Goal: Task Accomplishment & Management: Use online tool/utility

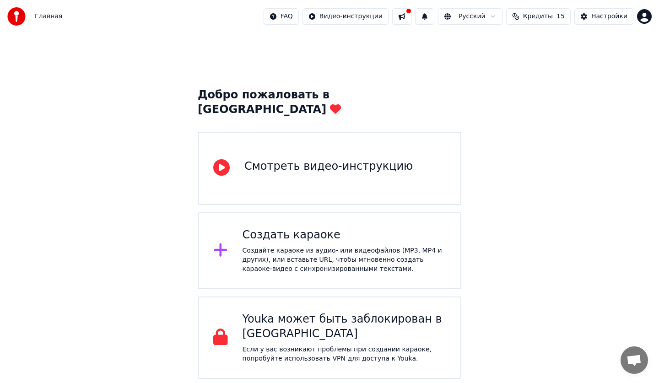
click at [238, 231] on div "Создать караоке Создайте караоке из аудио- или видеофайлов (MP3, MP4 и других),…" at bounding box center [330, 250] width 264 height 77
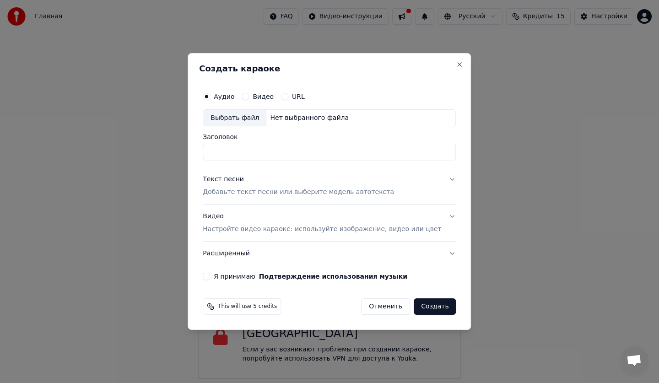
click at [275, 152] on input "Заголовок" at bounding box center [329, 152] width 253 height 16
click at [284, 184] on div "Текст песни Добавьте текст песни или выберите модель автотекста" at bounding box center [298, 186] width 191 height 22
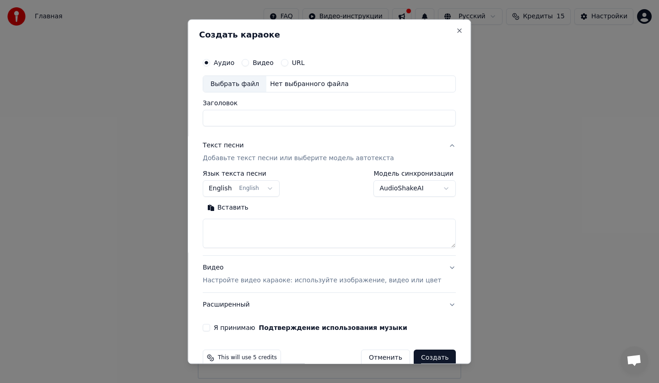
click at [273, 189] on button "English English" at bounding box center [241, 189] width 77 height 16
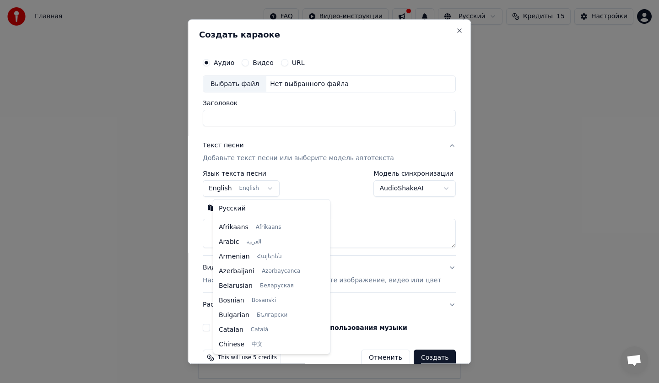
scroll to position [73, 0]
select select "**"
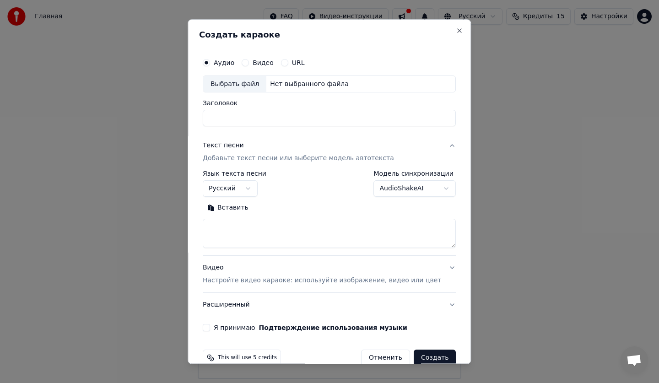
click at [430, 188] on body "Главная FAQ Видео-инструкции Русский Кредиты 15 Настройки Добро пожаловать в Yo…" at bounding box center [329, 189] width 659 height 379
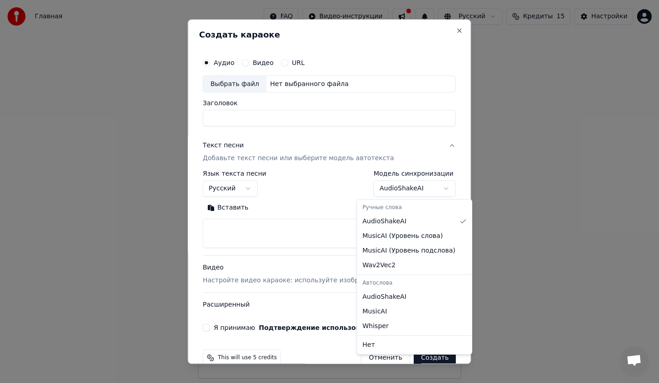
click at [536, 152] on div at bounding box center [329, 191] width 659 height 383
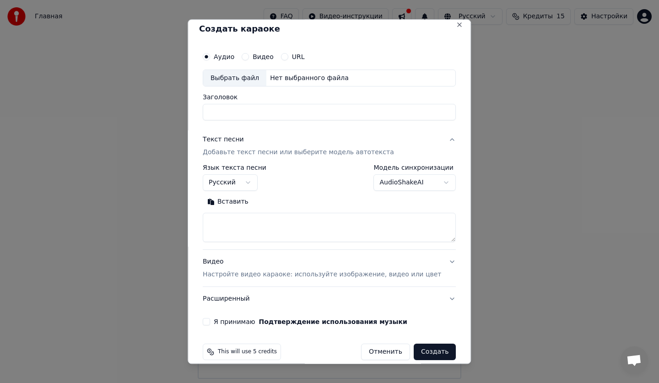
scroll to position [0, 0]
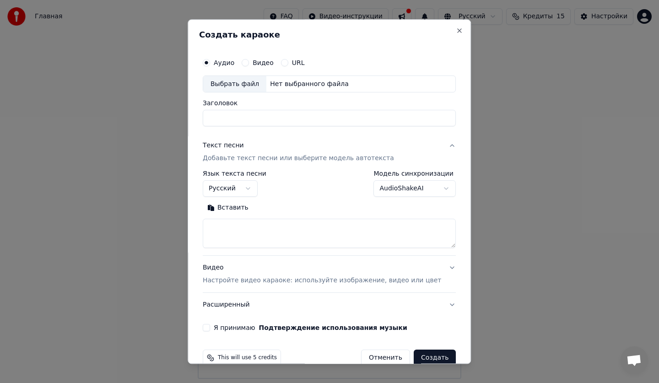
click at [281, 117] on input "Заголовок" at bounding box center [329, 118] width 253 height 16
type input "*"
type input "**********"
click at [297, 161] on p "Добавьте текст песни или выберите модель автотекста" at bounding box center [298, 158] width 191 height 9
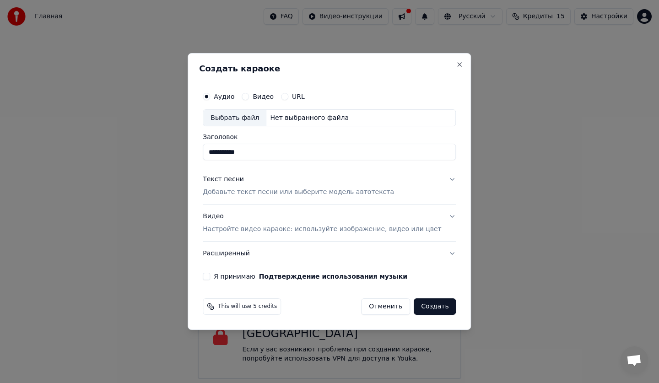
click at [439, 185] on button "Текст песни Добавьте текст песни или выберите модель автотекста" at bounding box center [329, 186] width 253 height 37
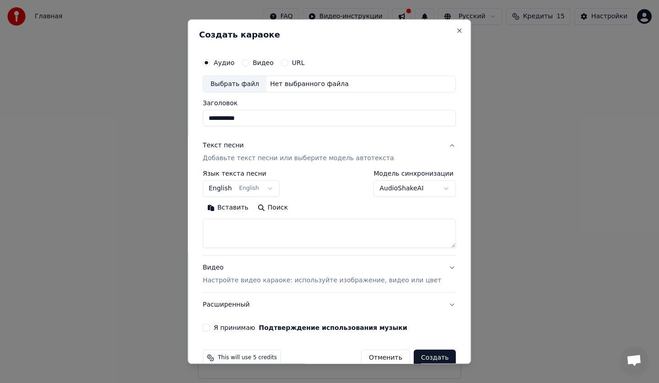
click at [275, 190] on body "**********" at bounding box center [329, 189] width 659 height 379
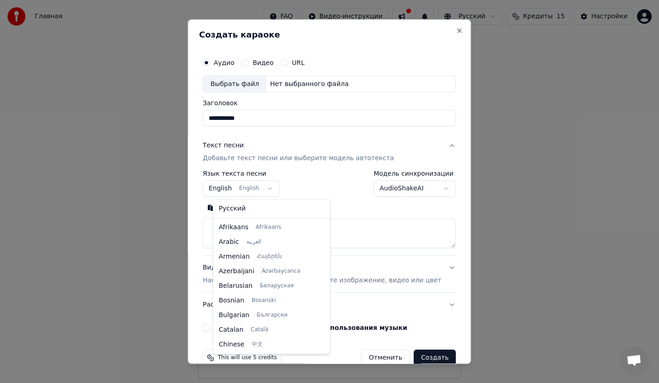
scroll to position [73, 0]
select select "**"
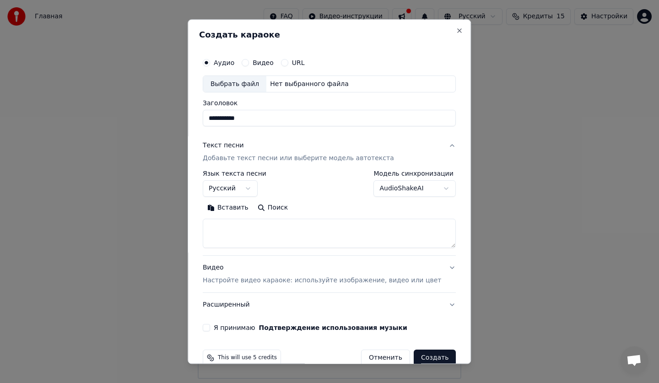
click at [285, 214] on button "Поиск" at bounding box center [272, 208] width 39 height 15
type textarea "**********"
click at [426, 362] on button "Создать" at bounding box center [435, 358] width 42 height 16
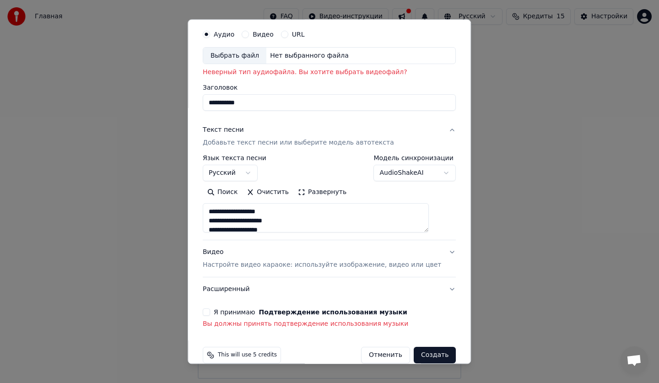
scroll to position [43, 0]
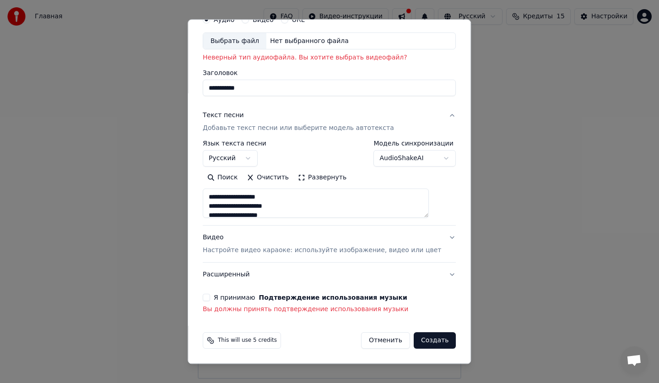
click at [414, 336] on button "Создать" at bounding box center [435, 341] width 42 height 16
click at [414, 341] on button "Создать" at bounding box center [435, 341] width 42 height 16
click at [309, 176] on button "Развернуть" at bounding box center [322, 178] width 58 height 15
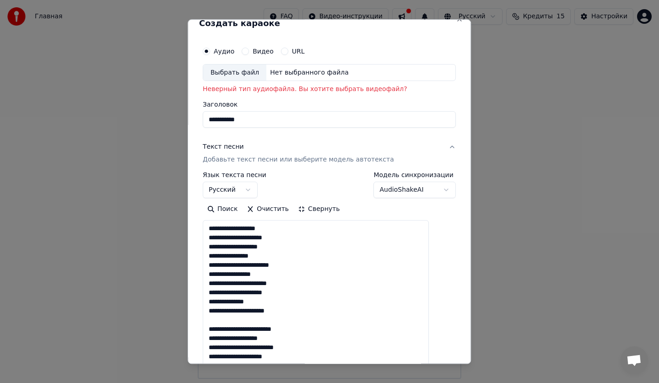
scroll to position [0, 0]
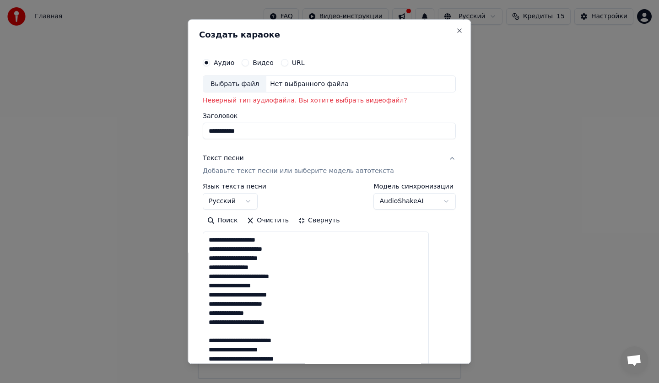
click at [256, 66] on div "Видео" at bounding box center [258, 62] width 32 height 7
click at [249, 61] on button "Видео" at bounding box center [245, 62] width 7 height 7
click at [310, 103] on p "Неверный тип видеофайла. Вы хотите выбрать аудиофайл?" at bounding box center [329, 101] width 253 height 9
click at [305, 83] on div "Нет выбранного файла" at bounding box center [309, 84] width 86 height 9
click at [210, 62] on button "Аудио" at bounding box center [206, 62] width 7 height 7
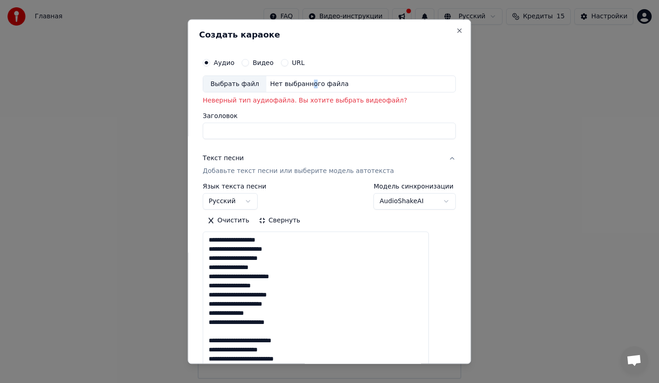
click at [314, 83] on div "Нет выбранного файла" at bounding box center [309, 84] width 86 height 9
click at [429, 202] on body "Главная FAQ Видео-инструкции Русский Кредиты 15 Настройки Добро пожаловать в Yo…" at bounding box center [329, 189] width 659 height 379
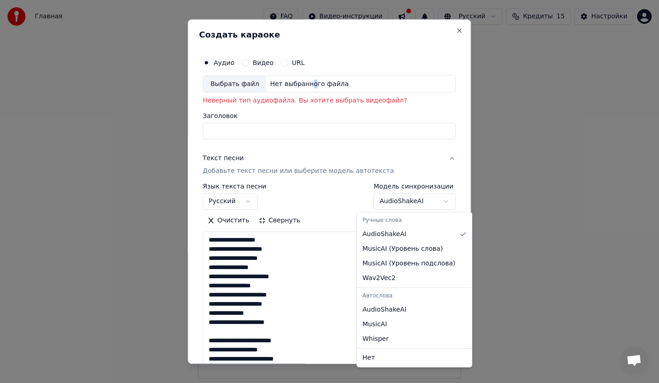
click at [394, 223] on div "Ручные слова" at bounding box center [414, 220] width 111 height 13
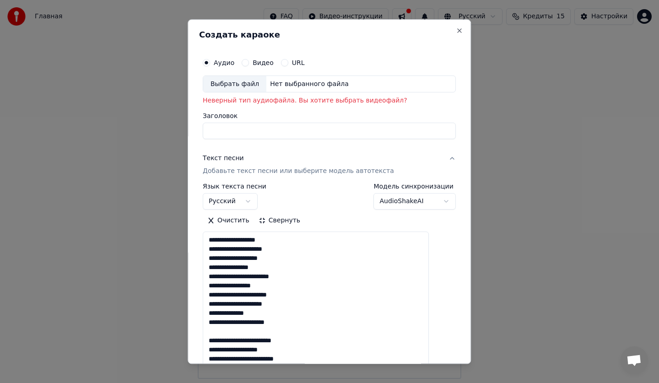
click at [504, 187] on div at bounding box center [329, 191] width 659 height 383
select select
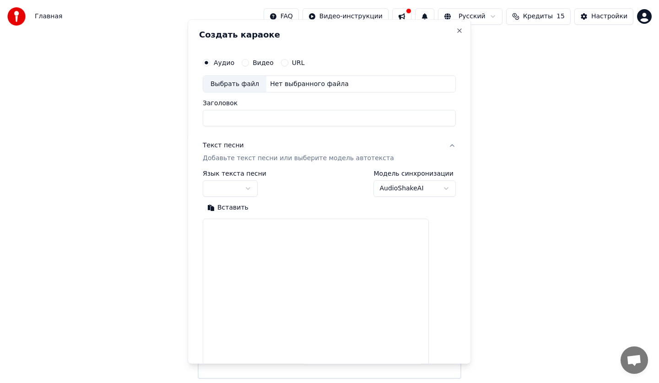
scroll to position [0, 0]
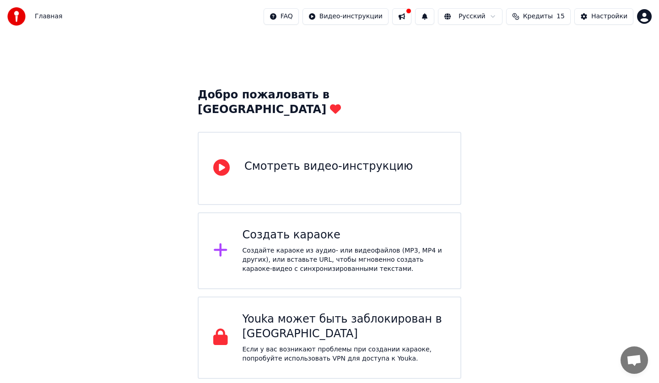
click at [276, 159] on div "Смотреть видео-инструкцию" at bounding box center [328, 166] width 168 height 15
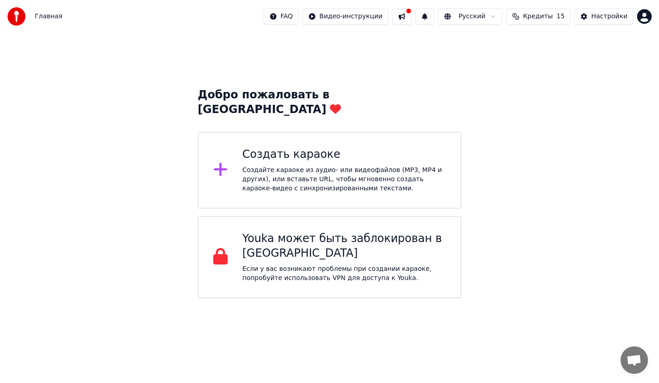
click at [305, 147] on div "Создать караоке" at bounding box center [345, 154] width 204 height 15
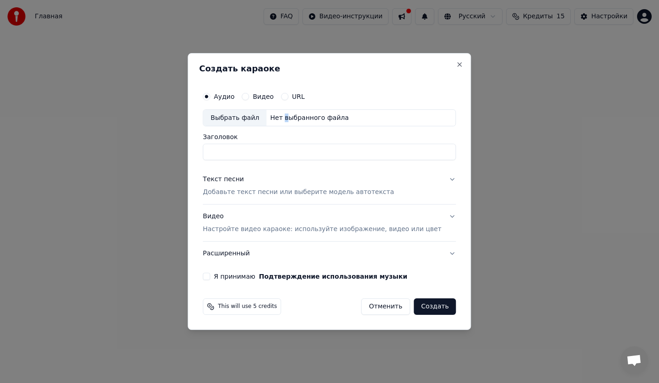
click at [291, 119] on div "Нет выбранного файла" at bounding box center [309, 118] width 86 height 9
click at [267, 148] on input "Заголовок" at bounding box center [329, 152] width 253 height 16
type input "**********"
click at [427, 306] on button "Создать" at bounding box center [435, 306] width 42 height 16
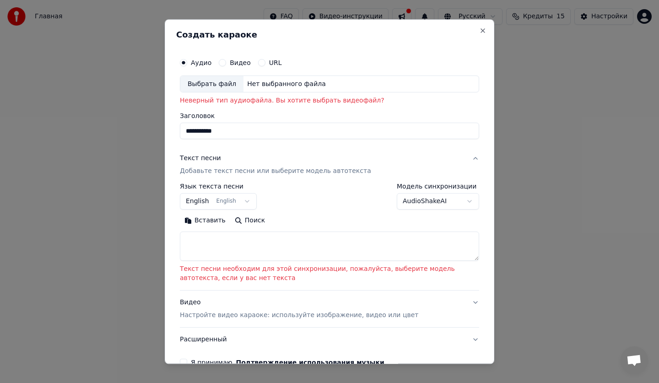
click at [241, 202] on button "English English" at bounding box center [218, 202] width 77 height 16
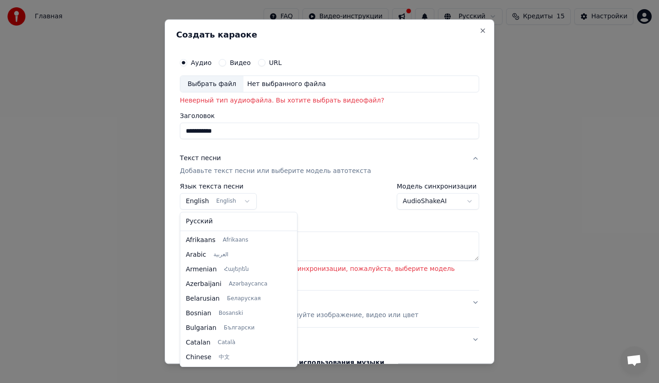
scroll to position [73, 0]
click at [223, 229] on div "Русский Afrikaans Afrikaans Arabic العربية Armenian Հայերեն Azerbaijani Azərbay…" at bounding box center [238, 289] width 117 height 154
select select "**"
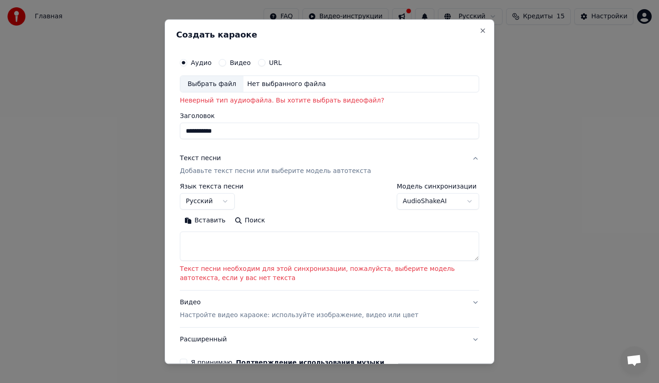
click at [253, 220] on button "Поиск" at bounding box center [249, 221] width 39 height 15
type textarea "**********"
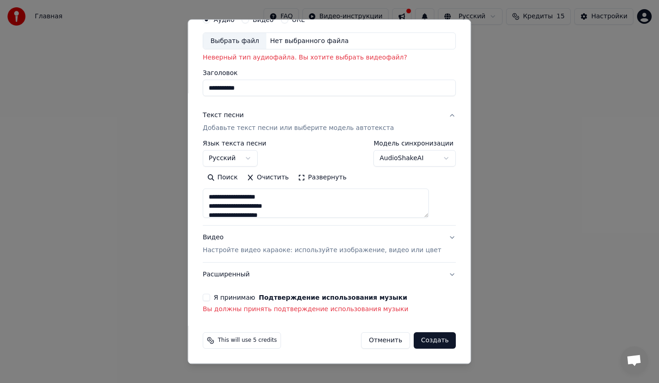
scroll to position [92, 0]
click at [428, 341] on button "Создать" at bounding box center [435, 341] width 42 height 16
click at [420, 338] on button "Создать" at bounding box center [435, 341] width 42 height 16
click at [309, 181] on button "Развернуть" at bounding box center [322, 178] width 58 height 15
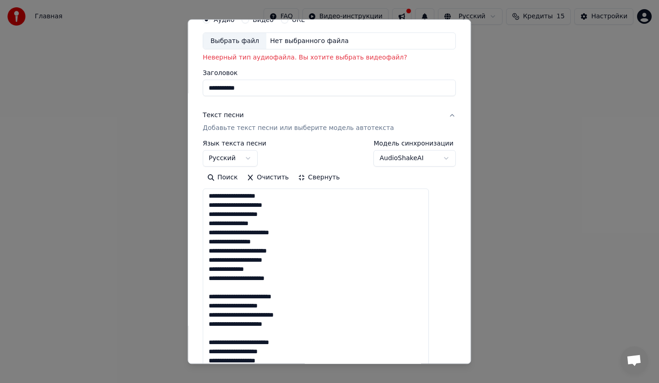
scroll to position [0, 0]
click at [257, 24] on div "Аудио Видео URL" at bounding box center [329, 20] width 253 height 18
click at [249, 20] on button "Видео" at bounding box center [245, 19] width 7 height 7
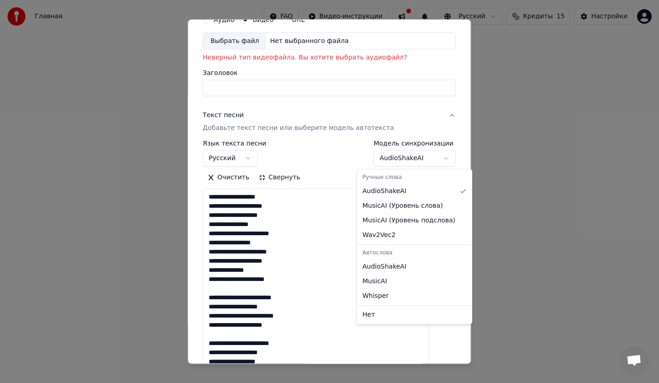
click at [429, 158] on body "**********" at bounding box center [329, 149] width 659 height 298
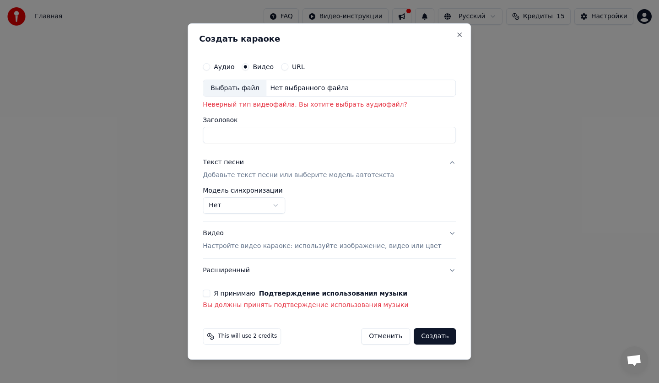
click at [290, 202] on body "**********" at bounding box center [329, 149] width 659 height 298
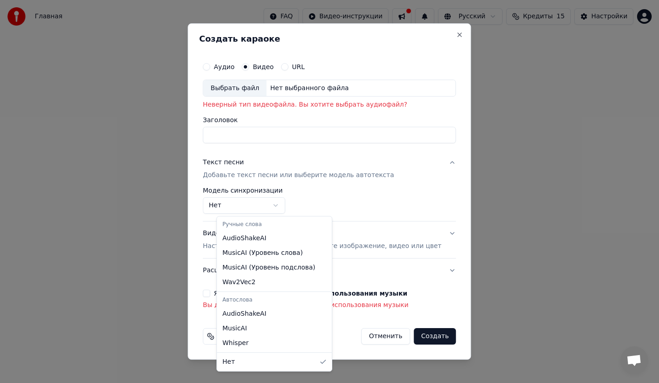
select select "**********"
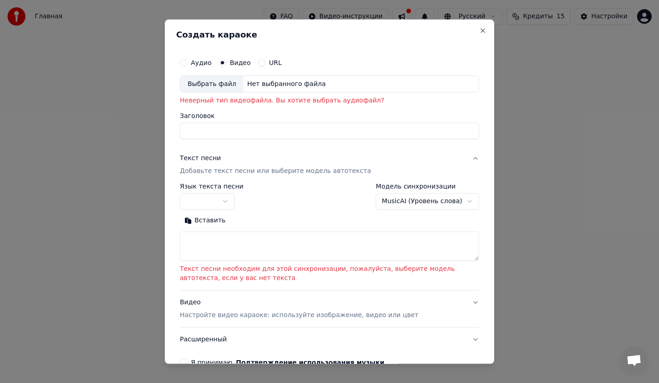
click at [206, 222] on button "Вставить" at bounding box center [205, 221] width 50 height 15
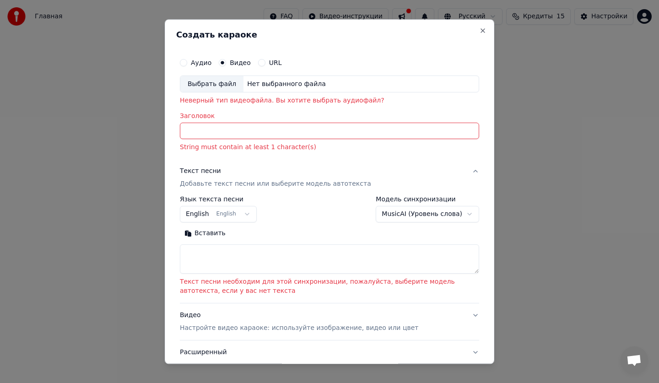
click at [243, 214] on body "Главная FAQ Видео-инструкции Русский Кредиты 15 Настройки Добро пожаловать в Yo…" at bounding box center [329, 149] width 659 height 298
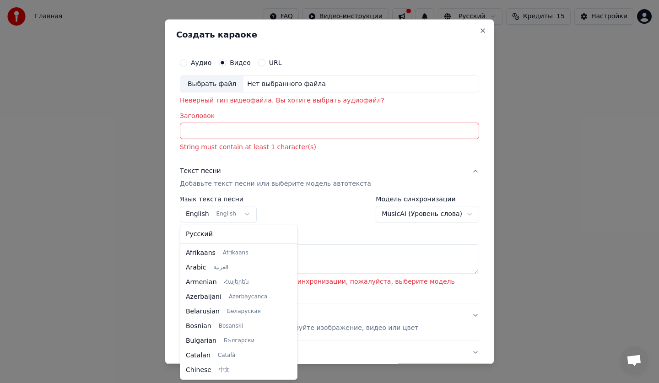
scroll to position [73, 0]
select select "**"
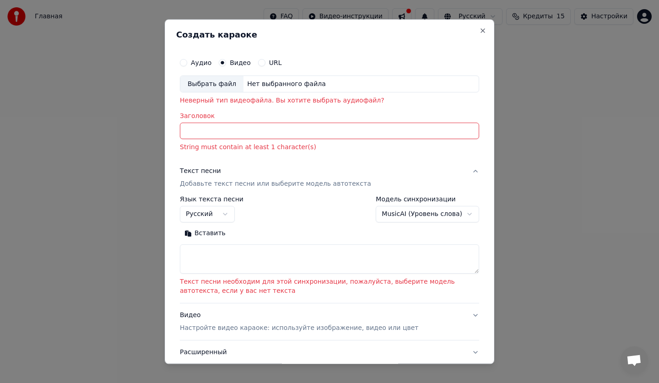
click at [228, 134] on input "Заголовок" at bounding box center [329, 131] width 299 height 16
click at [294, 81] on div "Нет выбранного файла" at bounding box center [287, 84] width 86 height 9
click at [479, 30] on button "Close" at bounding box center [482, 30] width 7 height 7
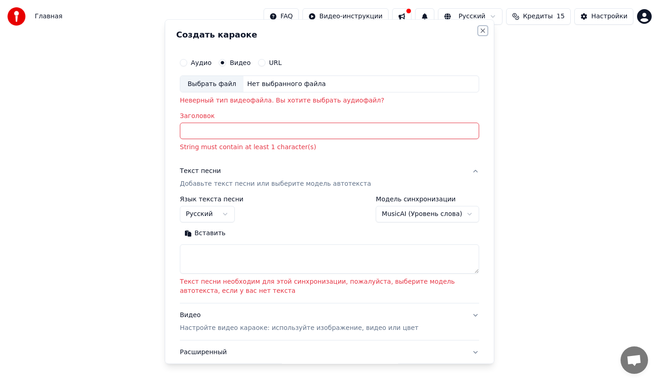
select select "**********"
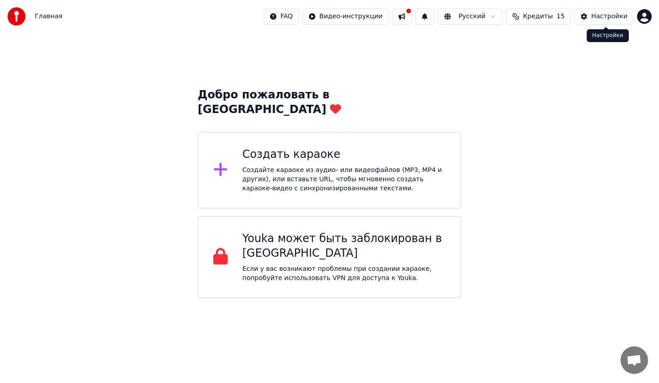
click at [618, 15] on div "Настройки" at bounding box center [609, 16] width 36 height 9
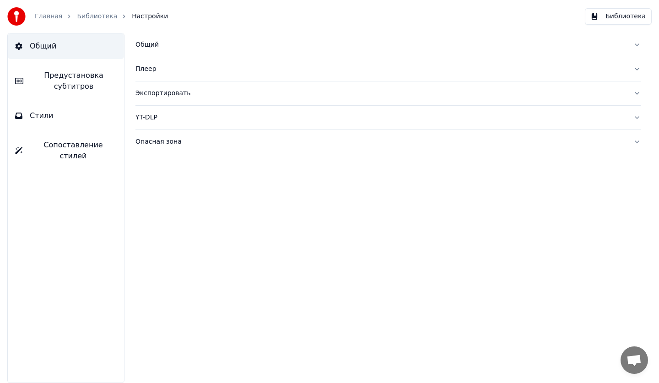
click at [636, 72] on button "Плеер" at bounding box center [387, 69] width 505 height 24
click at [55, 259] on div "Общий Предустановка субтитров Стили Сопоставление стилей" at bounding box center [65, 208] width 117 height 350
click at [38, 120] on span "Стили" at bounding box center [42, 115] width 24 height 11
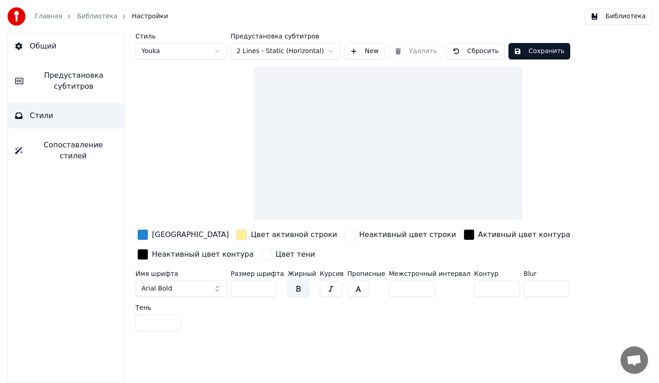
click at [62, 145] on span "Сопоставление стилей" at bounding box center [73, 151] width 87 height 22
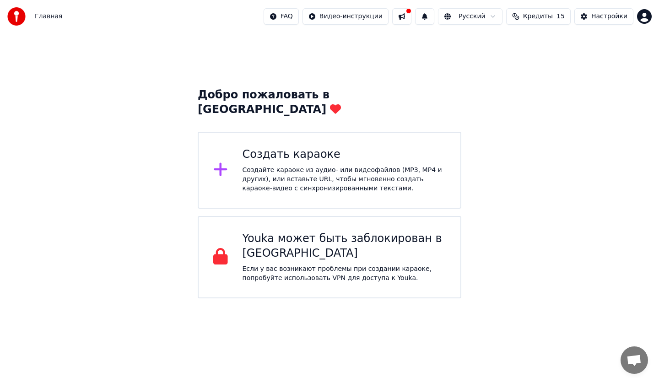
click at [378, 132] on div "Создать караоке Создайте караоке из аудио- или видеофайлов (MP3, MP4 и других),…" at bounding box center [330, 170] width 264 height 77
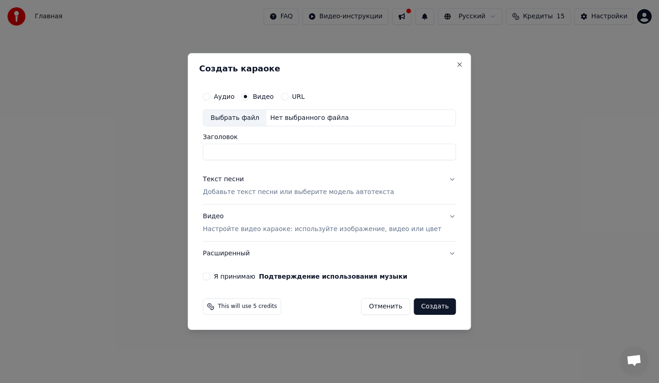
click at [224, 97] on div "Аудио" at bounding box center [219, 96] width 32 height 7
click at [210, 97] on button "Аудио" at bounding box center [206, 96] width 7 height 7
click at [255, 157] on input "Заголовок" at bounding box center [329, 152] width 253 height 16
type input "*"
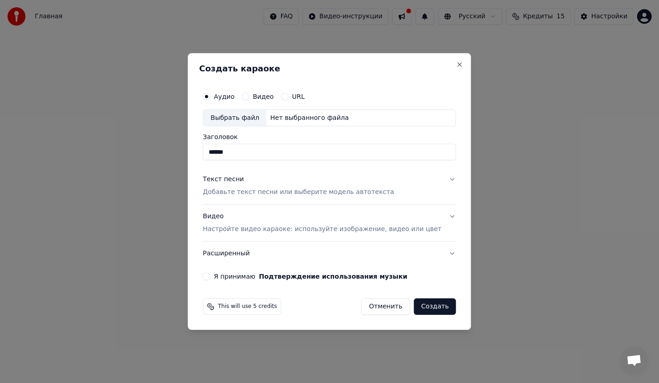
type input "*****"
click at [296, 124] on div "Выбрать файл Нет выбранного файла" at bounding box center [329, 117] width 253 height 17
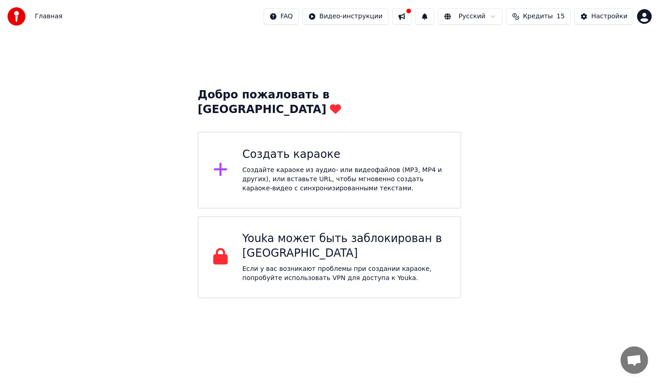
click at [604, 2] on div "Главная FAQ Видео-инструкции Русский Кредиты 15 Настройки" at bounding box center [329, 16] width 659 height 33
click at [325, 149] on div "Создать караоке Создайте караоке из аудио- или видеофайлов (MP3, MP4 и других),…" at bounding box center [345, 170] width 204 height 46
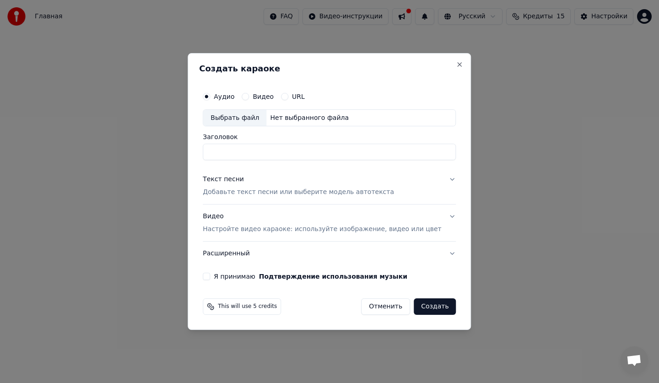
click at [303, 111] on div "Выбрать файл Нет выбранного файла" at bounding box center [329, 117] width 253 height 17
click at [387, 152] on input "**********" at bounding box center [329, 152] width 253 height 16
type input "*"
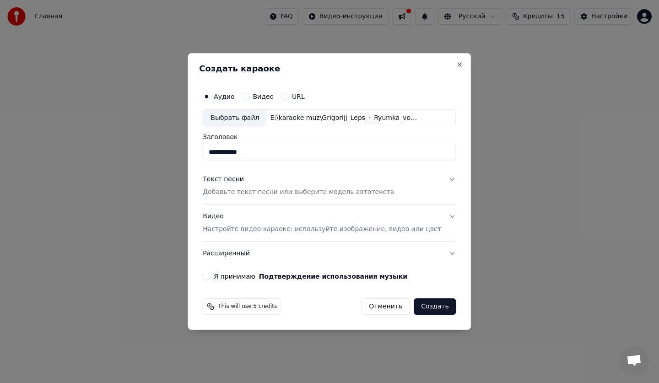
type input "**********"
click at [293, 195] on p "Добавьте текст песни или выберите модель автотекста" at bounding box center [298, 192] width 191 height 9
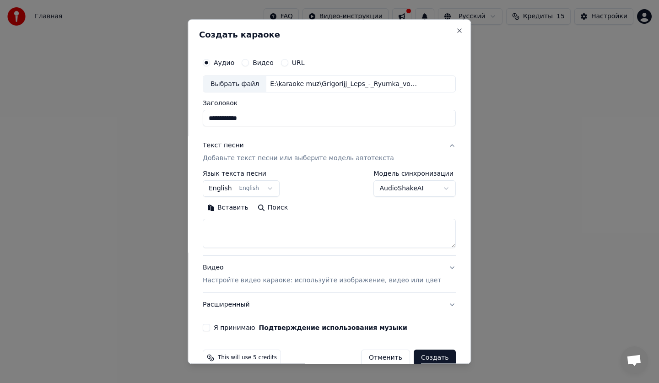
click at [249, 184] on body "**********" at bounding box center [329, 149] width 659 height 298
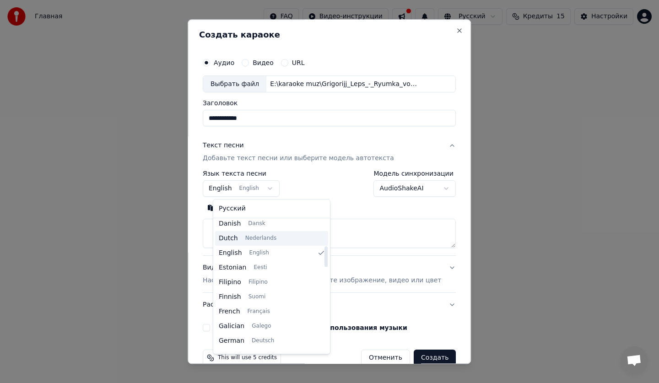
scroll to position [119, 0]
select select "**"
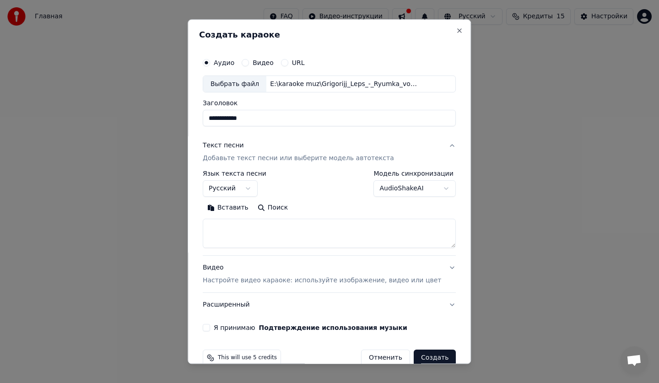
click at [287, 217] on div "Вставить Поиск" at bounding box center [329, 225] width 253 height 48
click at [282, 210] on button "Поиск" at bounding box center [272, 208] width 39 height 15
type textarea "**********"
click at [329, 202] on button "Развернуть" at bounding box center [322, 208] width 58 height 15
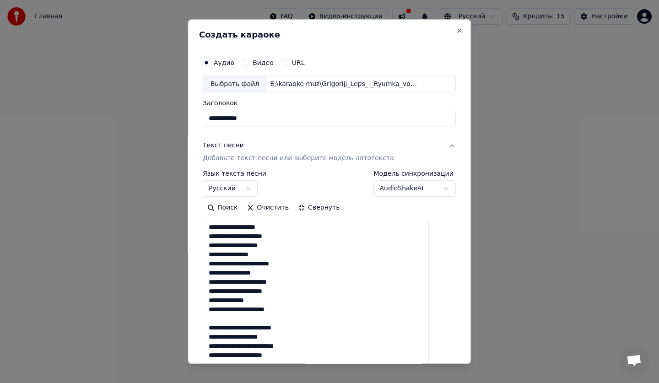
scroll to position [1, 0]
click at [321, 206] on button "Свернуть" at bounding box center [318, 208] width 51 height 15
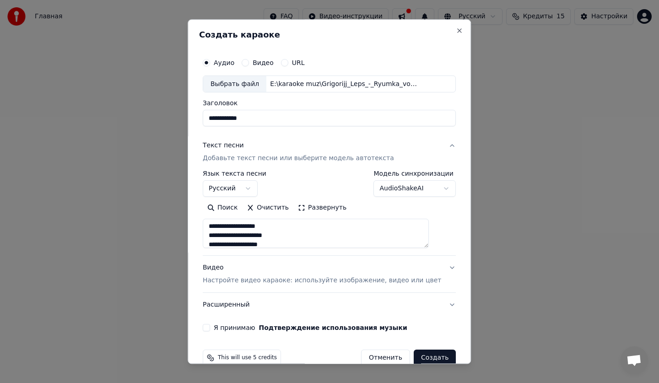
click at [424, 362] on button "Создать" at bounding box center [435, 358] width 42 height 16
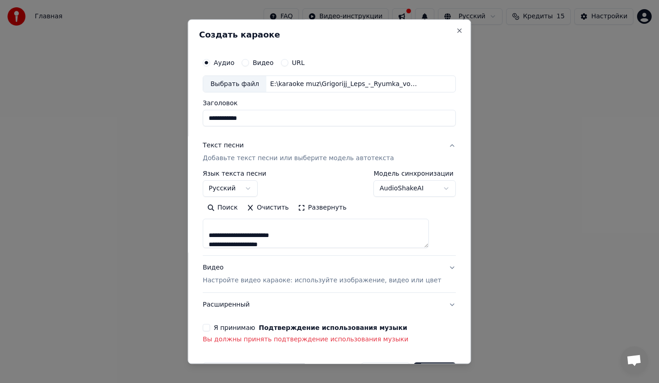
scroll to position [30, 0]
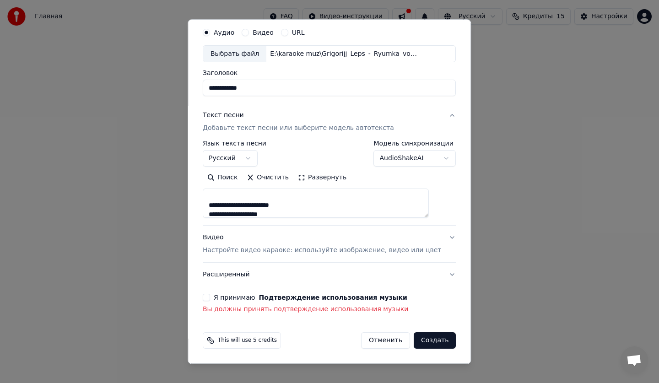
click at [210, 301] on button "Я принимаю Подтверждение использования музыки" at bounding box center [206, 297] width 7 height 7
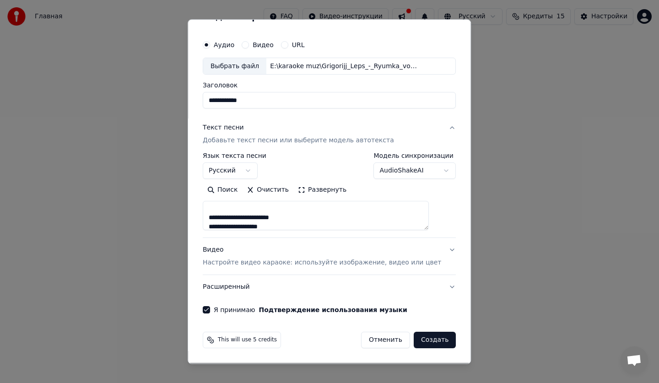
click at [427, 336] on button "Создать" at bounding box center [435, 340] width 42 height 16
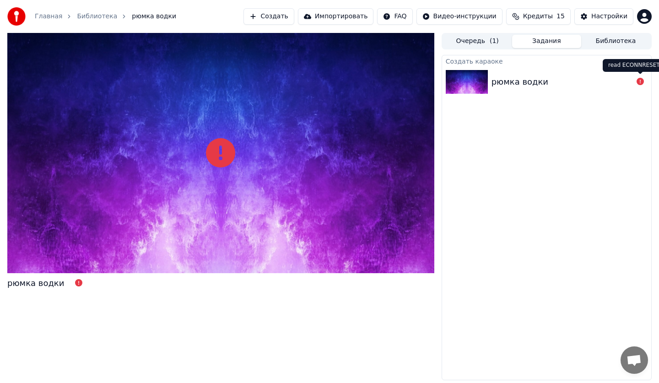
click at [641, 86] on button at bounding box center [640, 81] width 7 height 11
